Goal: Information Seeking & Learning: Stay updated

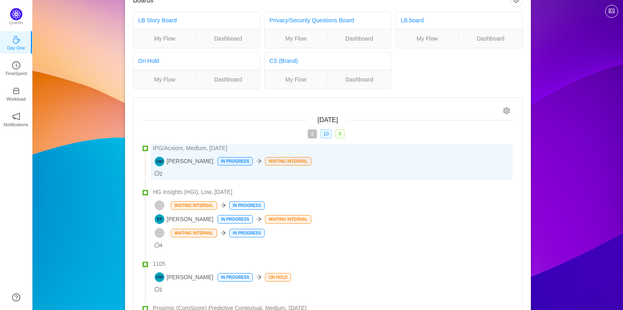
scroll to position [27, 0]
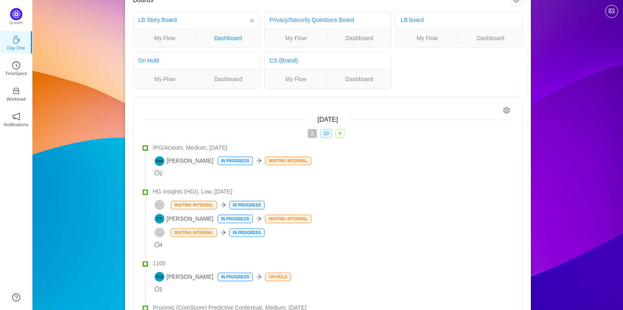
click at [226, 37] on link "Dashboard" at bounding box center [228, 38] width 63 height 9
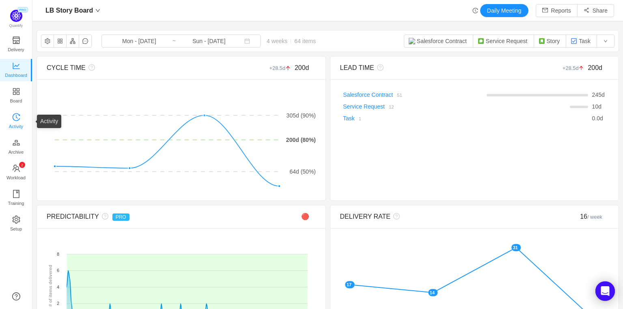
click at [18, 123] on span "Activity" at bounding box center [16, 126] width 14 height 16
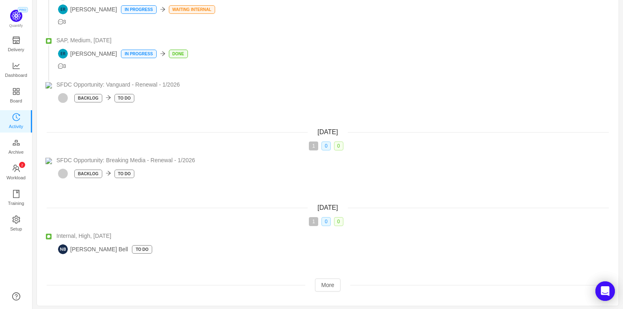
scroll to position [400, 0]
click at [330, 284] on button "More" at bounding box center [328, 283] width 26 height 13
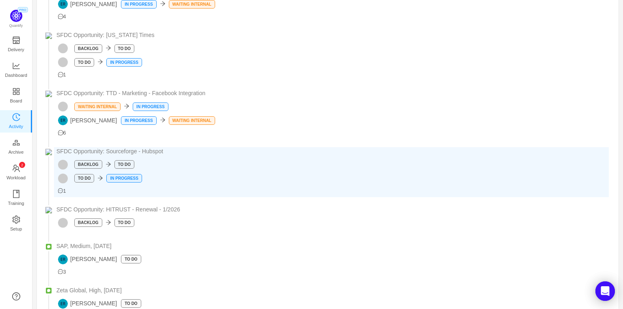
scroll to position [748, 0]
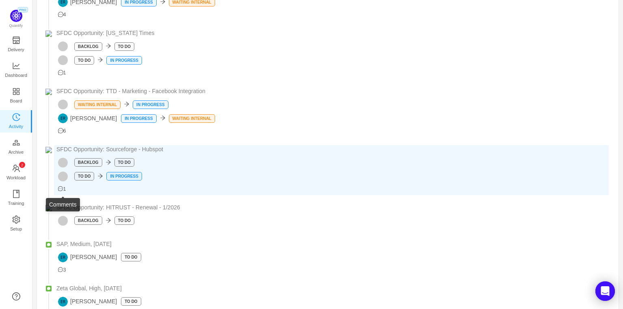
click at [63, 191] on icon "icon: message" at bounding box center [60, 188] width 5 height 5
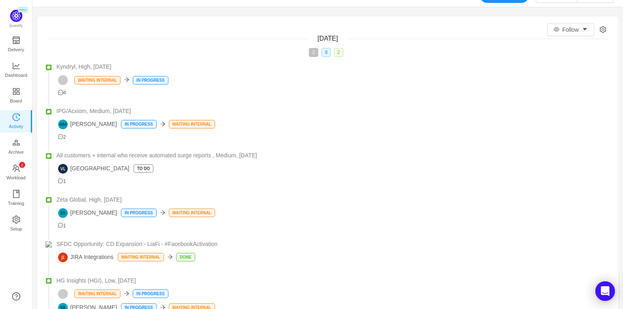
scroll to position [0, 0]
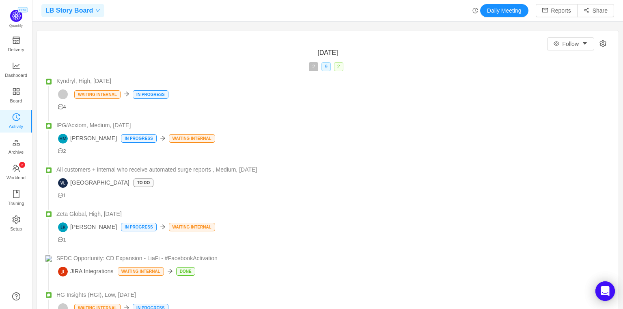
click at [96, 12] on icon "icon: down" at bounding box center [97, 10] width 5 height 5
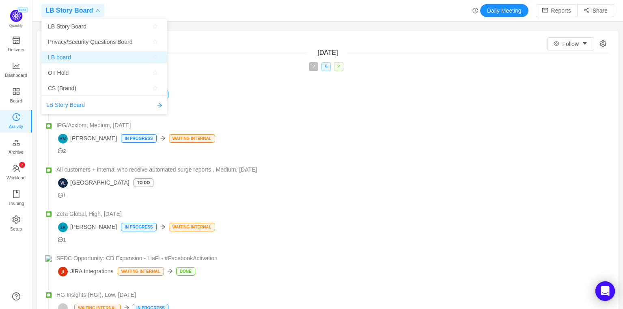
click at [78, 58] on span "LB board" at bounding box center [104, 57] width 113 height 12
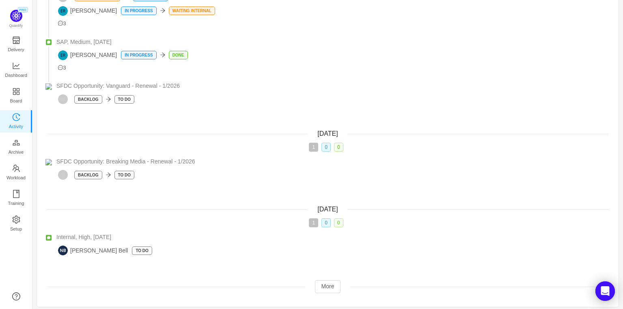
scroll to position [247, 0]
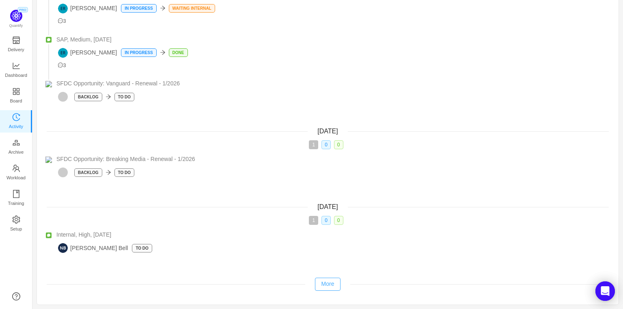
click at [328, 282] on button "More" at bounding box center [328, 283] width 26 height 13
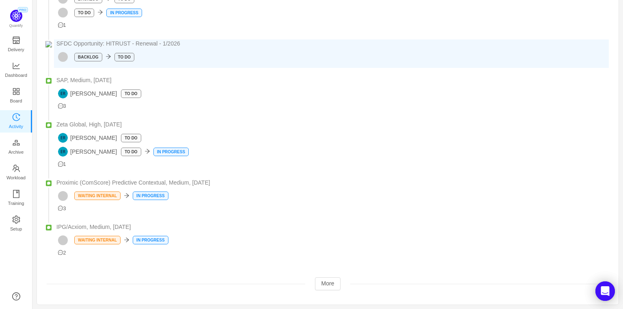
scroll to position [675, 0]
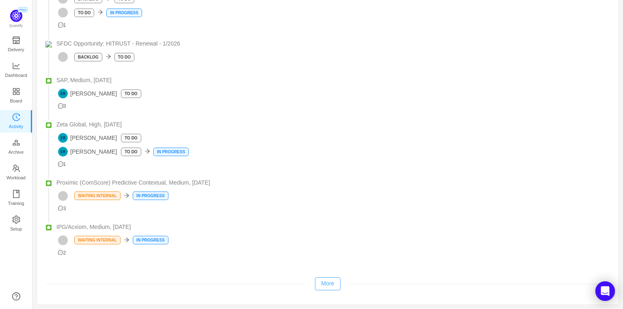
click at [329, 286] on button "More" at bounding box center [328, 283] width 26 height 13
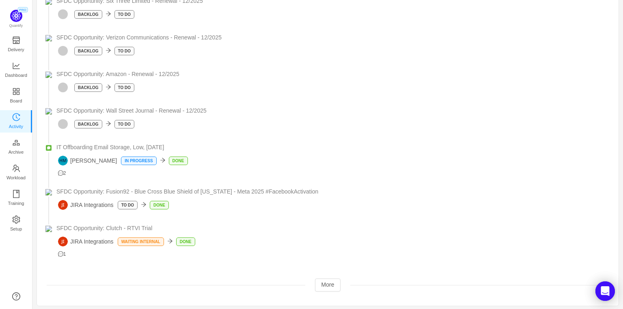
scroll to position [1750, 0]
click at [326, 284] on button "More" at bounding box center [328, 283] width 26 height 13
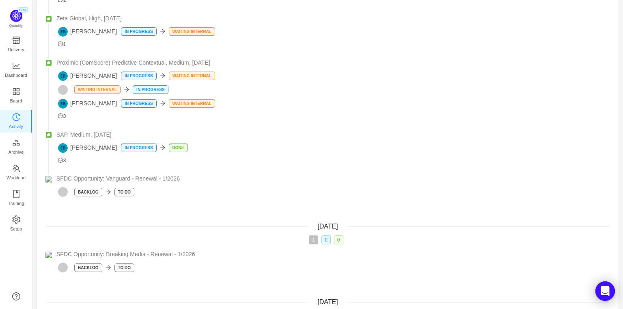
scroll to position [0, 0]
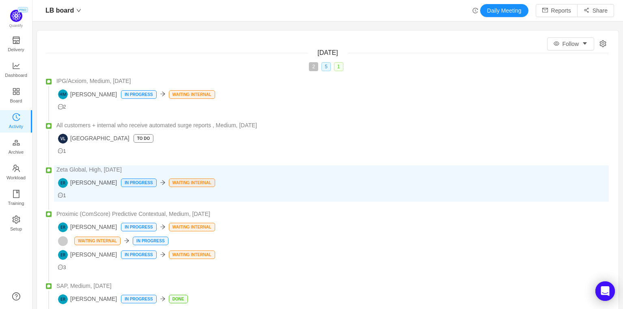
click at [456, 189] on div "1" at bounding box center [331, 194] width 555 height 12
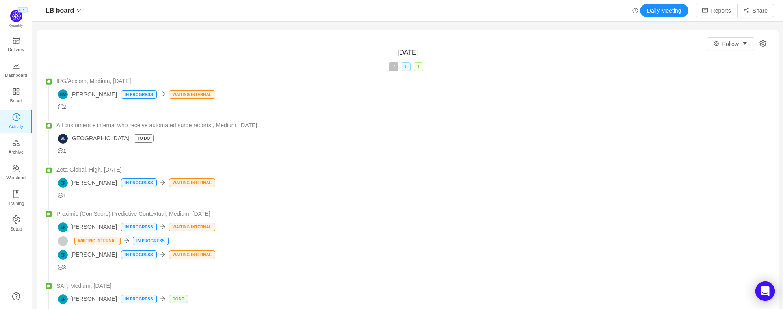
scroll to position [309, 751]
click at [623, 11] on button "Reports" at bounding box center [717, 10] width 42 height 13
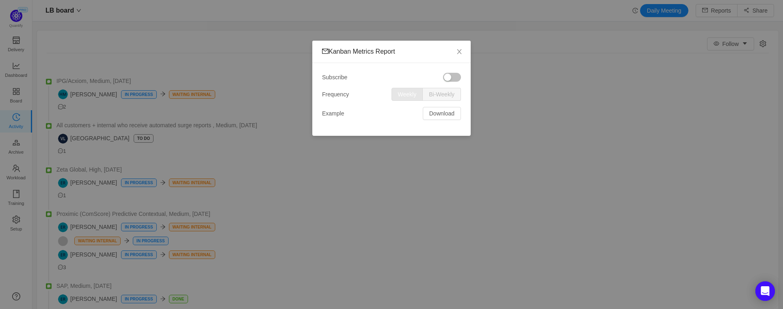
click at [447, 77] on button "button" at bounding box center [452, 77] width 18 height 9
click at [442, 114] on button "Download" at bounding box center [442, 113] width 38 height 13
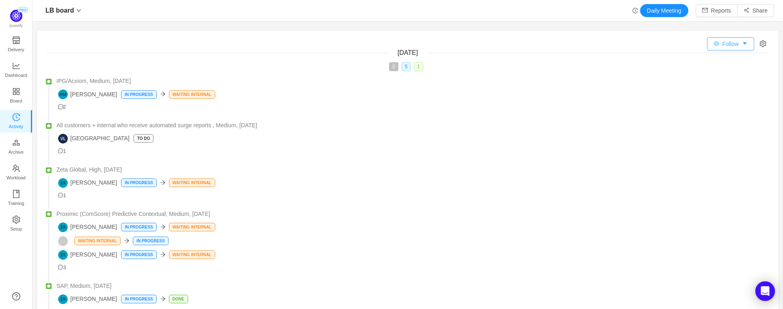
click at [623, 43] on button "Follow" at bounding box center [730, 43] width 47 height 13
click at [623, 74] on li "All Activity" at bounding box center [730, 73] width 49 height 13
click at [623, 45] on icon "icon: setting" at bounding box center [763, 43] width 6 height 7
click at [623, 63] on input "Relevant to me" at bounding box center [709, 61] width 6 height 6
checkbox input "true"
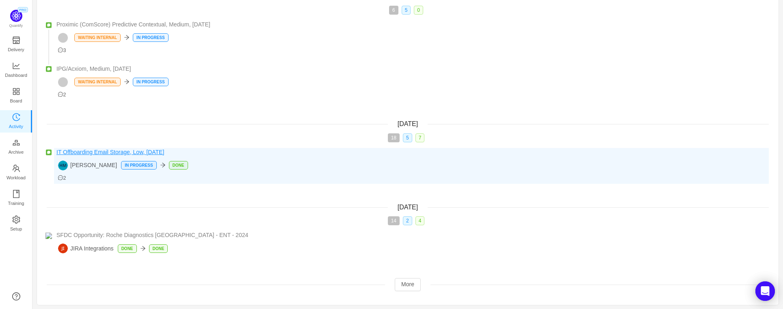
scroll to position [275, 0]
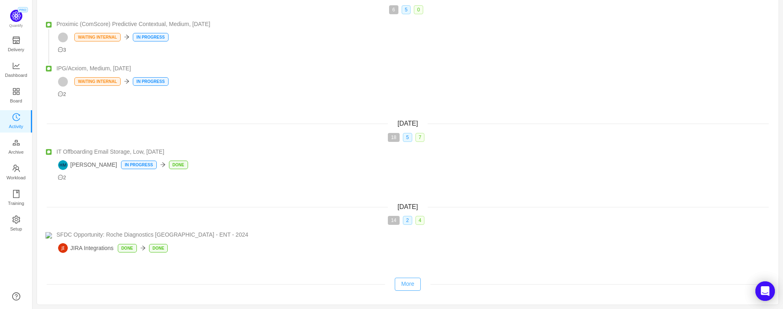
click at [404, 286] on button "More" at bounding box center [408, 283] width 26 height 13
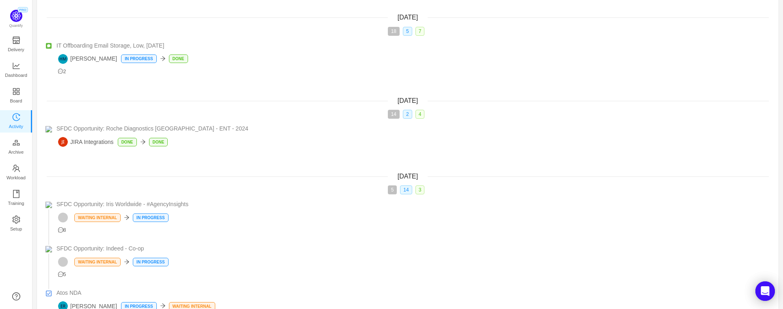
scroll to position [474, 0]
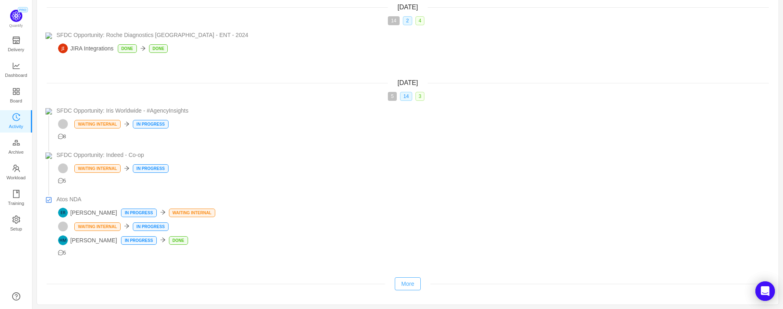
click at [408, 285] on button "More" at bounding box center [408, 283] width 26 height 13
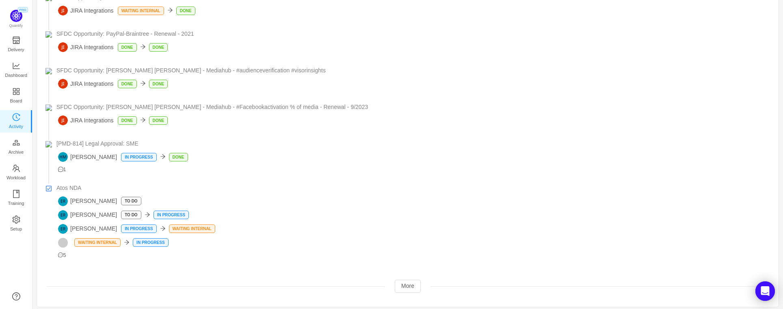
scroll to position [1090, 0]
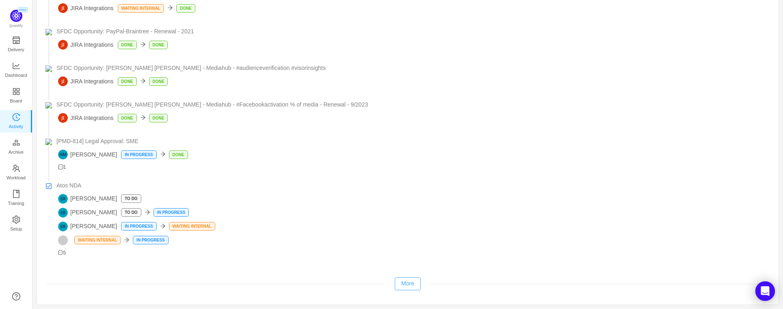
click at [409, 283] on button "More" at bounding box center [408, 283] width 26 height 13
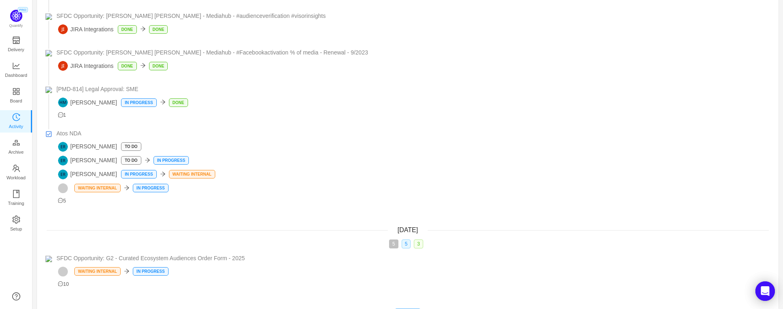
scroll to position [1174, 0]
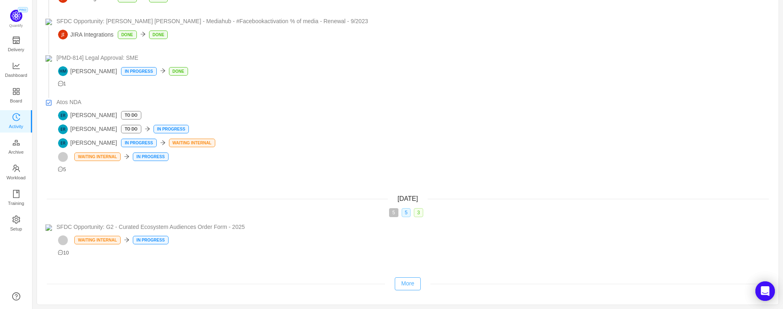
click at [402, 283] on button "More" at bounding box center [408, 283] width 26 height 13
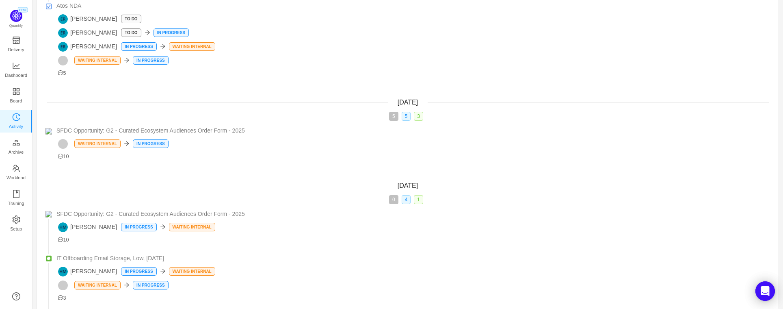
scroll to position [1404, 0]
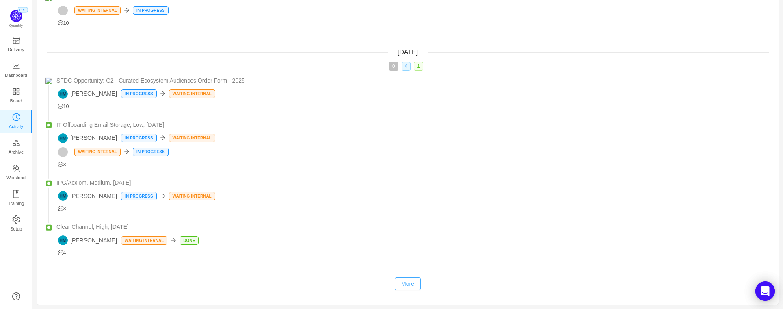
click at [408, 286] on button "More" at bounding box center [408, 283] width 26 height 13
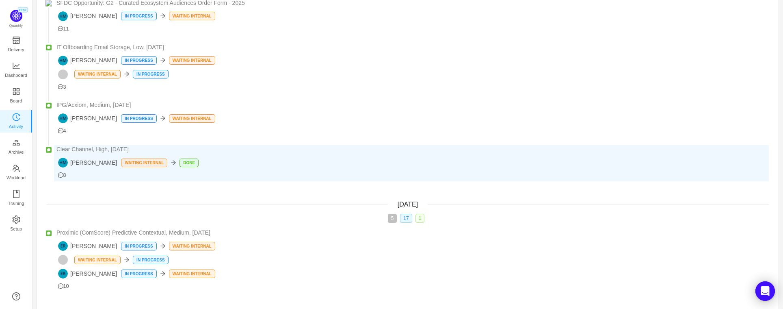
scroll to position [1515, 0]
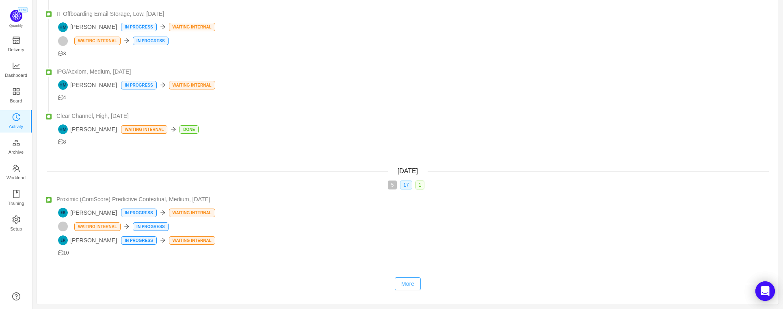
click at [407, 286] on button "More" at bounding box center [408, 283] width 26 height 13
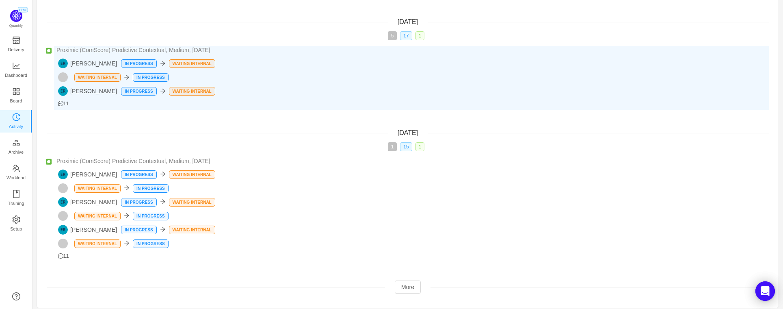
scroll to position [1668, 0]
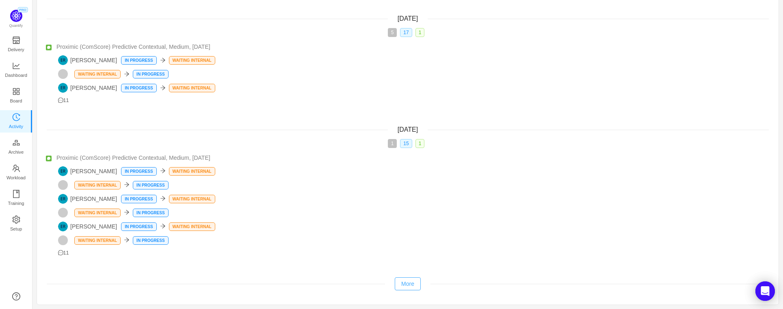
click at [401, 286] on button "More" at bounding box center [408, 283] width 26 height 13
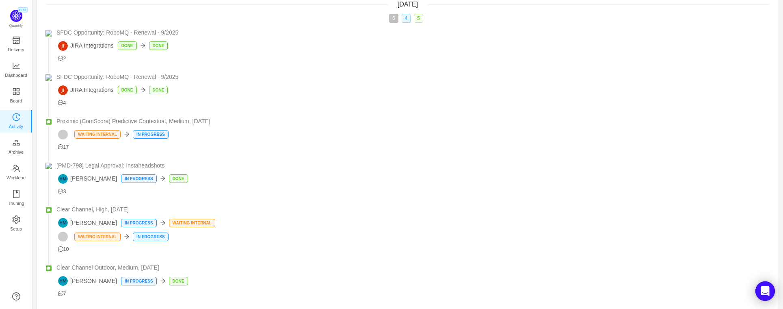
scroll to position [1994, 0]
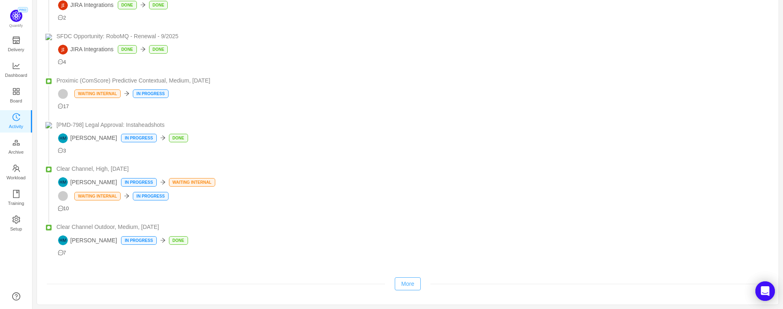
click at [405, 284] on button "More" at bounding box center [408, 283] width 26 height 13
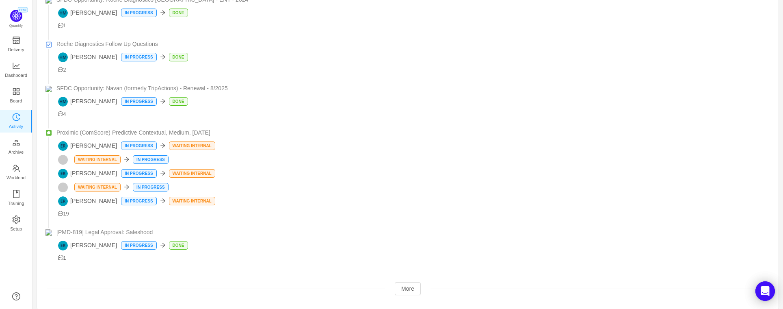
scroll to position [2442, 0]
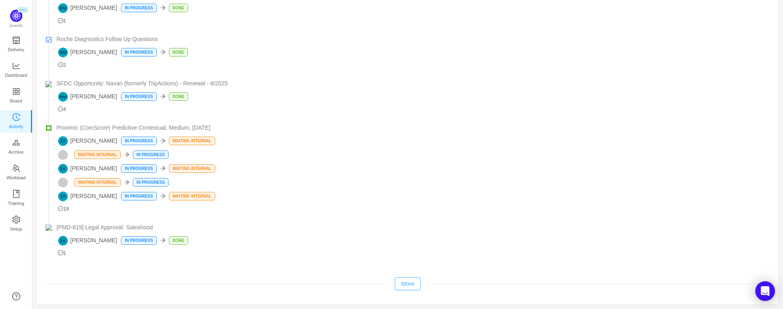
click at [411, 283] on button "More" at bounding box center [408, 283] width 26 height 13
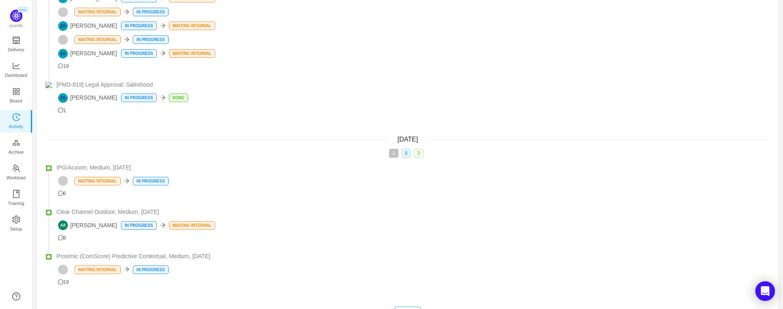
scroll to position [2614, 0]
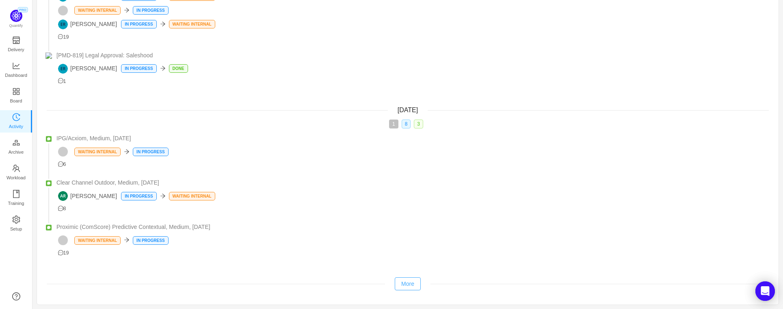
click at [411, 283] on button "More" at bounding box center [408, 283] width 26 height 13
click at [410, 283] on button "More" at bounding box center [408, 283] width 26 height 13
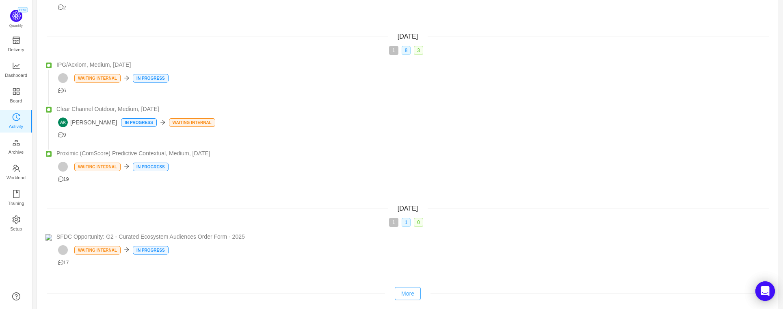
scroll to position [2698, 0]
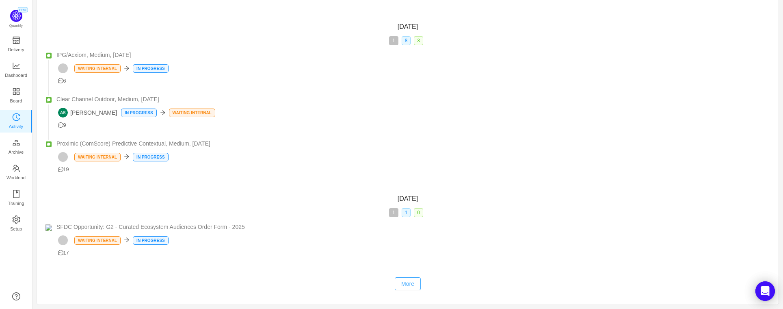
click at [410, 283] on button "More" at bounding box center [408, 283] width 26 height 13
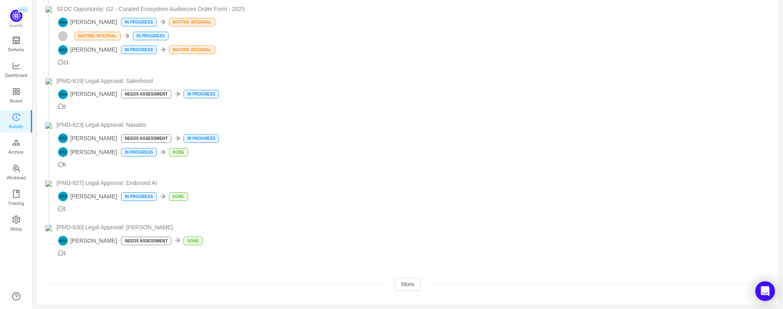
scroll to position [3197, 0]
click at [410, 283] on button "More" at bounding box center [408, 283] width 26 height 13
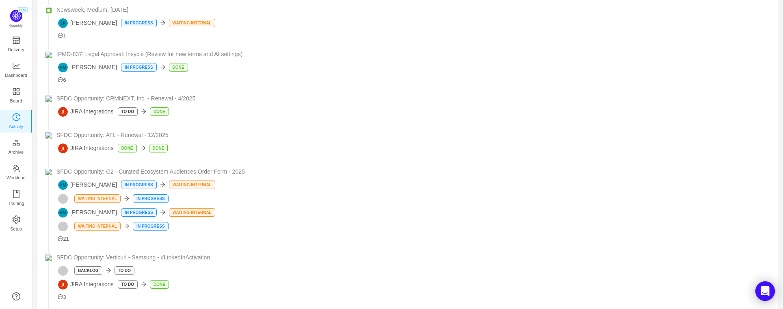
scroll to position [3724, 0]
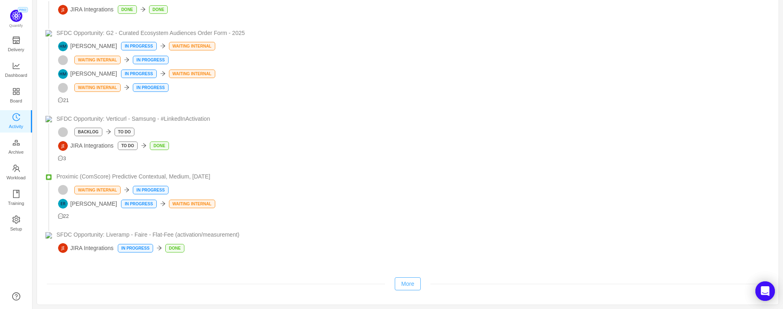
click at [410, 283] on button "More" at bounding box center [408, 283] width 26 height 13
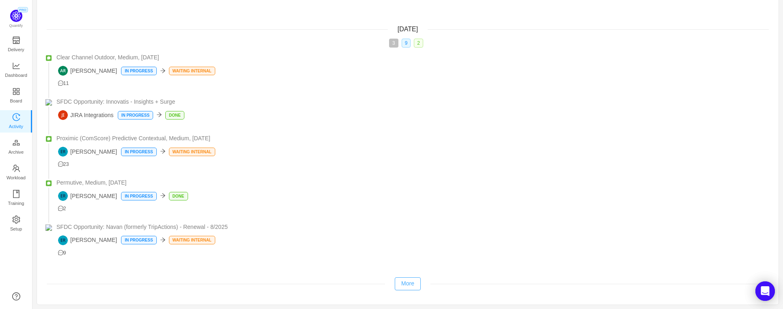
scroll to position [3977, 0]
click at [410, 283] on button "More" at bounding box center [408, 283] width 26 height 13
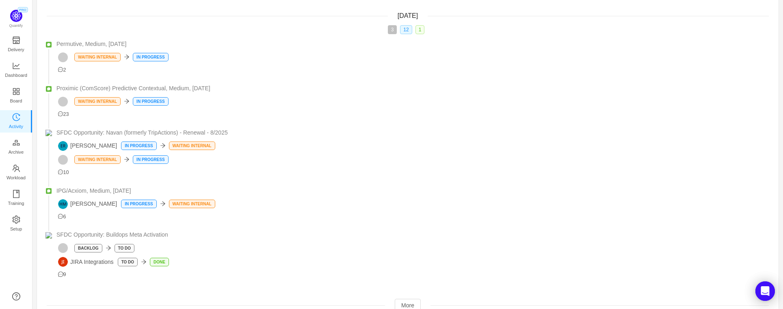
scroll to position [4265, 0]
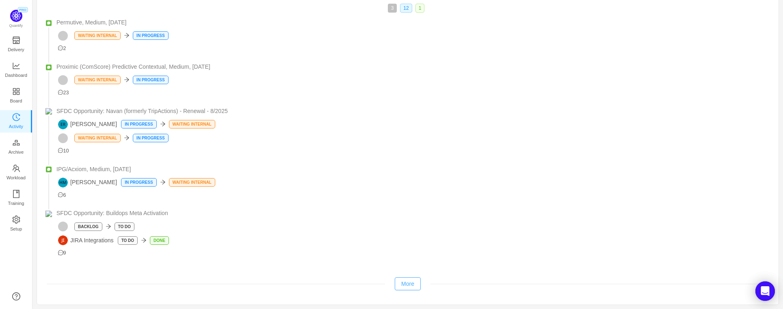
click at [413, 286] on button "More" at bounding box center [408, 283] width 26 height 13
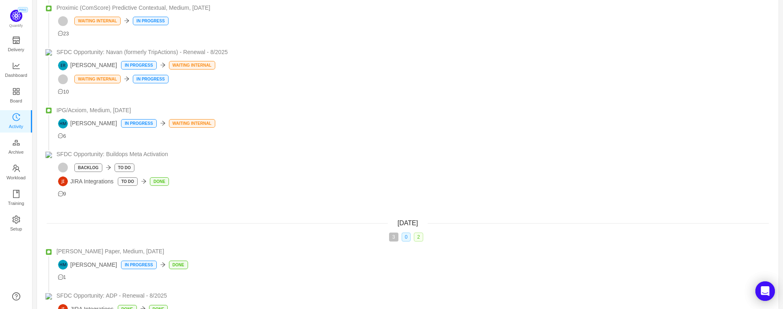
scroll to position [4393, 0]
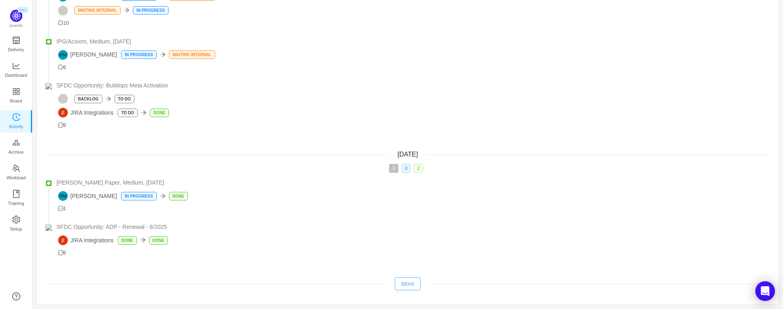
click at [411, 282] on button "More" at bounding box center [408, 283] width 26 height 13
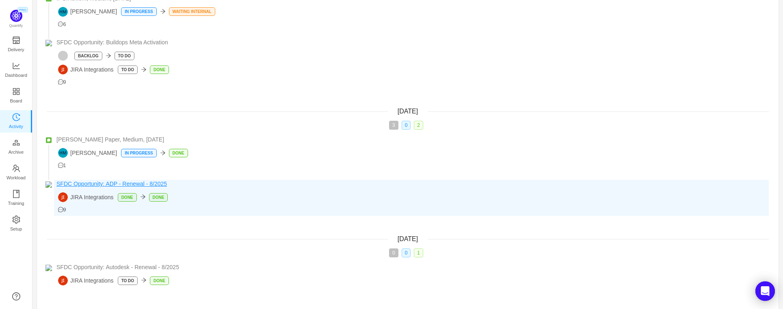
scroll to position [4469, 0]
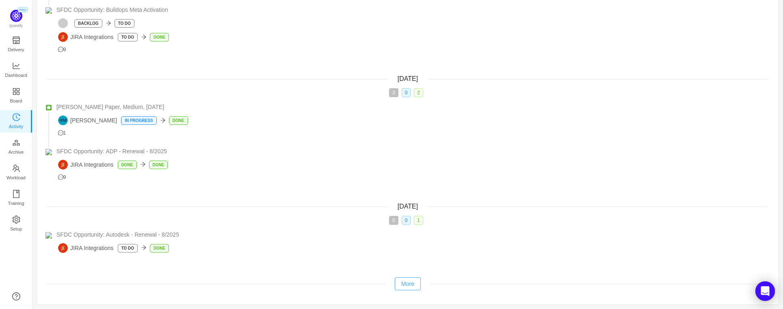
click at [413, 287] on button "More" at bounding box center [408, 283] width 26 height 13
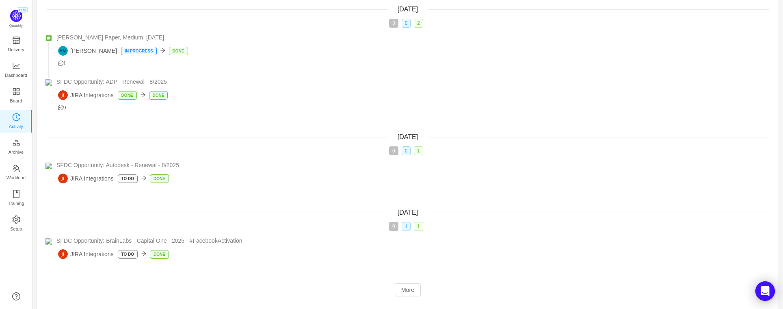
scroll to position [4553, 0]
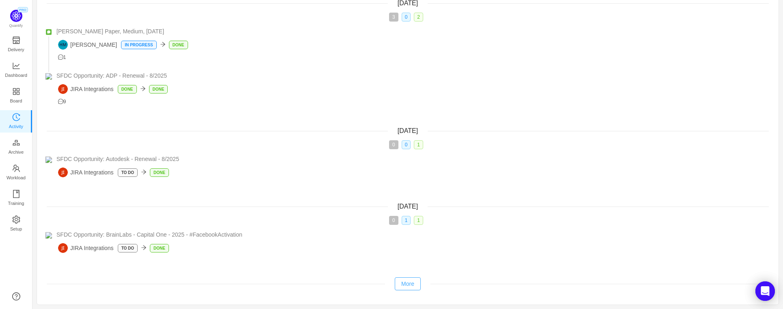
click at [409, 286] on button "More" at bounding box center [408, 283] width 26 height 13
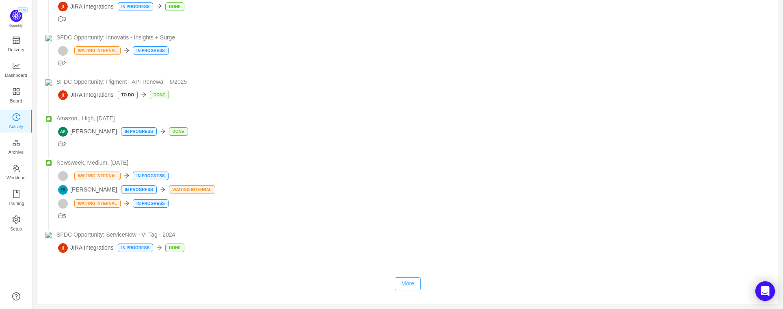
scroll to position [4870, 0]
click at [408, 285] on button "More" at bounding box center [408, 283] width 26 height 13
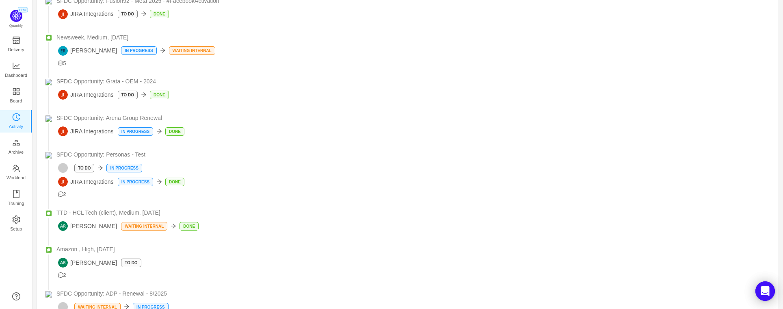
scroll to position [5260, 0]
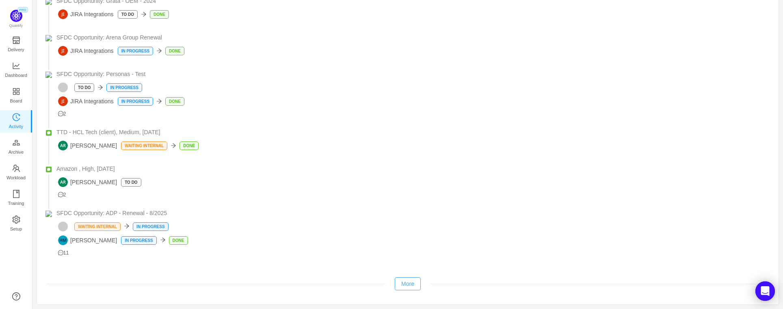
click at [408, 283] on button "More" at bounding box center [408, 283] width 26 height 13
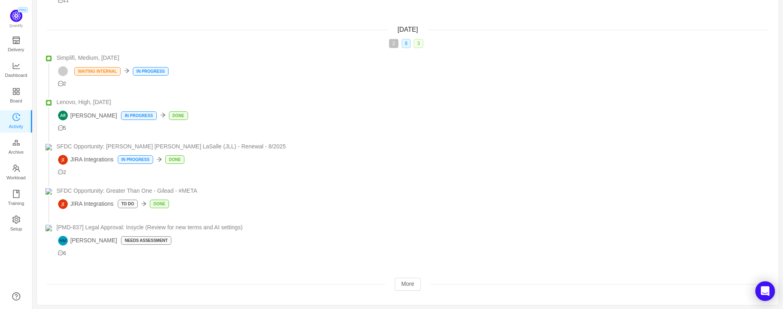
scroll to position [5513, 0]
click at [411, 281] on button "More" at bounding box center [408, 283] width 26 height 13
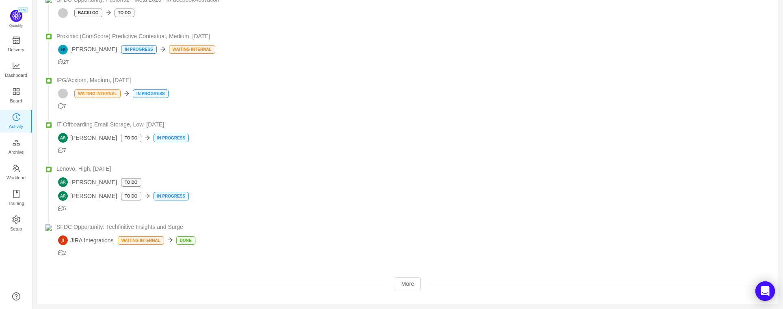
scroll to position [5868, 0]
click at [410, 283] on button "More" at bounding box center [408, 283] width 26 height 13
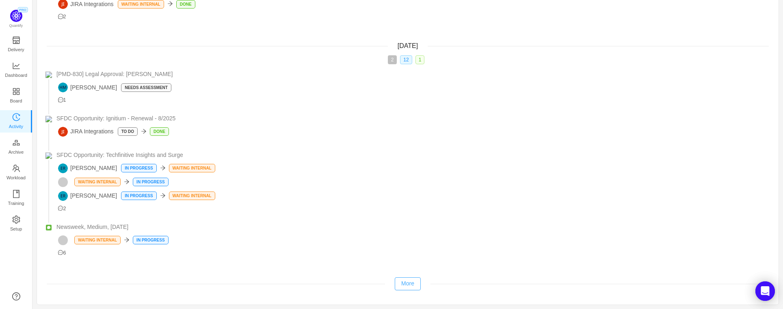
scroll to position [6104, 0]
click at [410, 283] on button "More" at bounding box center [408, 283] width 26 height 13
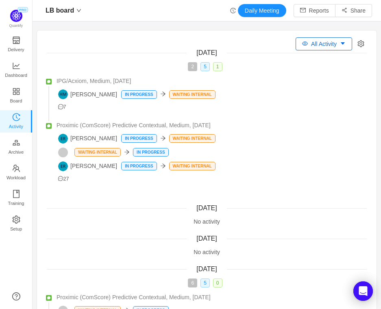
scroll to position [309, 348]
